Goal: Task Accomplishment & Management: Manage account settings

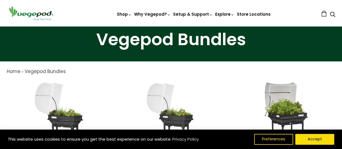
scroll to position [22, 0]
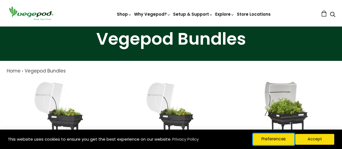
click at [268, 139] on button "Preferences" at bounding box center [273, 139] width 41 height 11
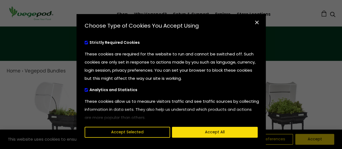
click at [85, 91] on span "cookies preferences popup" at bounding box center [87, 90] width 4 height 4
click at [85, 91] on input "Analytics and Statistics" at bounding box center [85, 90] width 0 height 4
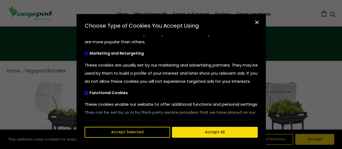
click at [85, 54] on span "cookies preferences popup" at bounding box center [87, 54] width 4 height 4
click at [85, 54] on input "Marketing and Retargeting" at bounding box center [85, 53] width 0 height 4
click at [85, 95] on span "cookies preferences popup" at bounding box center [87, 93] width 4 height 4
click at [85, 94] on input "Functional Cookies" at bounding box center [85, 92] width 0 height 4
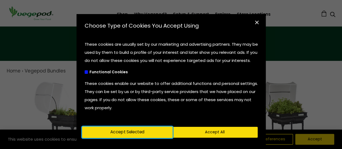
click at [124, 132] on button "Accept Selected" at bounding box center [127, 132] width 91 height 11
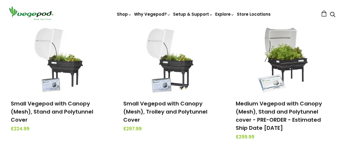
scroll to position [87, 0]
